Goal: Use online tool/utility: Utilize a website feature to perform a specific function

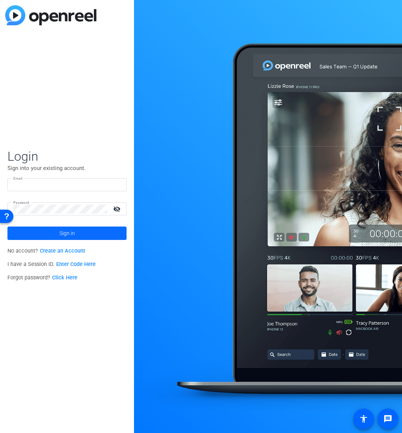
type input "[PERSON_NAME][EMAIL_ADDRESS][PERSON_NAME][DOMAIN_NAME]"
click at [94, 232] on span at bounding box center [66, 234] width 119 height 18
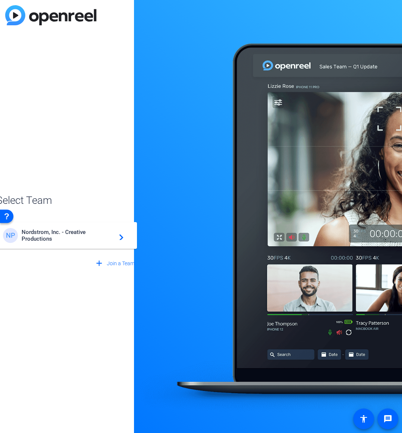
click at [88, 239] on span "Nordstrom, Inc. - Creative Productions" at bounding box center [68, 235] width 93 height 13
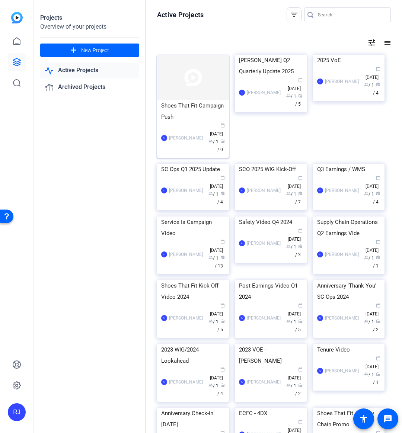
click at [182, 86] on img at bounding box center [193, 77] width 72 height 45
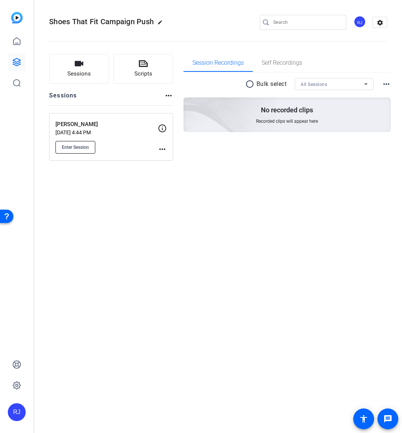
click at [82, 147] on span "Enter Session" at bounding box center [75, 147] width 27 height 6
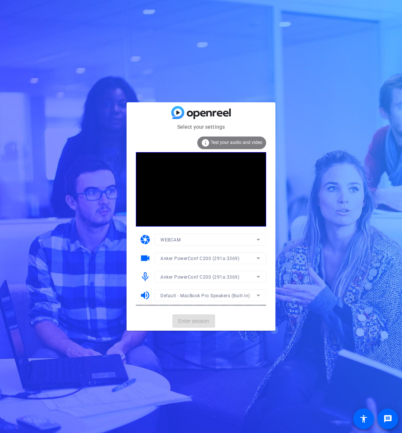
click at [258, 258] on mat-form-field "Anker PowerConf C200 (291a:3369)" at bounding box center [211, 258] width 112 height 12
click at [204, 324] on span "Enter session" at bounding box center [193, 322] width 31 height 8
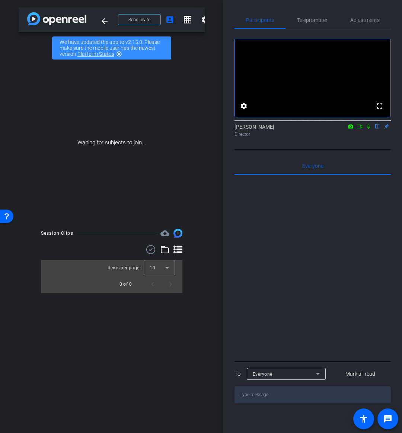
click at [350, 129] on icon at bounding box center [351, 126] width 6 height 5
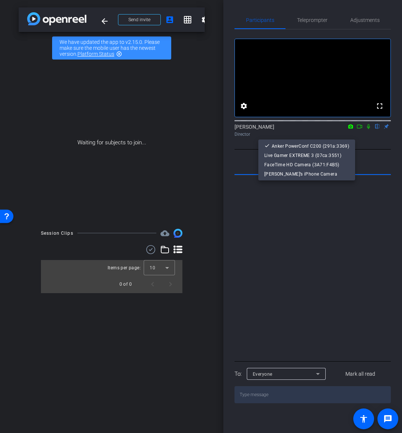
click at [358, 137] on div at bounding box center [201, 216] width 402 height 433
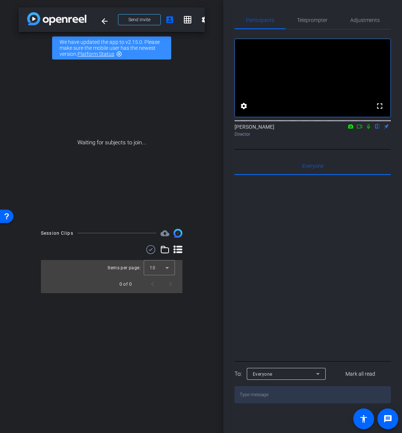
click at [358, 129] on icon at bounding box center [360, 126] width 6 height 5
click at [377, 129] on icon at bounding box center [377, 126] width 3 height 5
click at [155, 20] on span at bounding box center [139, 20] width 42 height 18
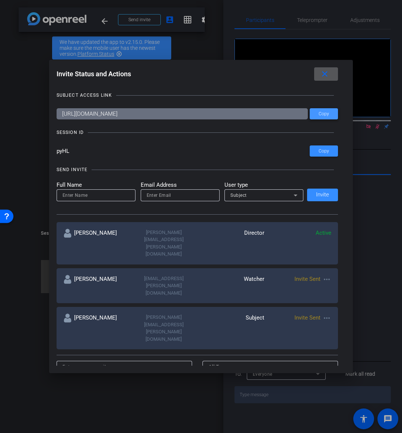
click at [319, 114] on span "Copy" at bounding box center [324, 114] width 10 height 6
click at [325, 153] on span "Copy" at bounding box center [324, 152] width 10 height 6
